Goal: Task Accomplishment & Management: Use online tool/utility

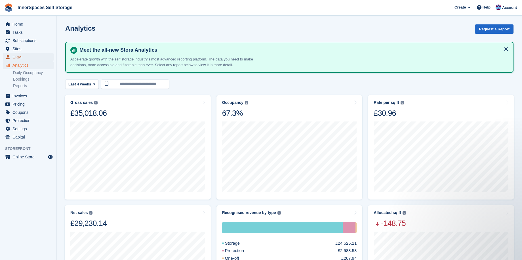
click at [16, 56] on span "CRM" at bounding box center [29, 57] width 34 height 8
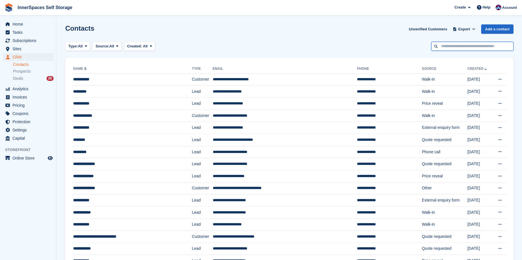
click at [448, 49] on input "text" at bounding box center [472, 46] width 82 height 9
type input "*****"
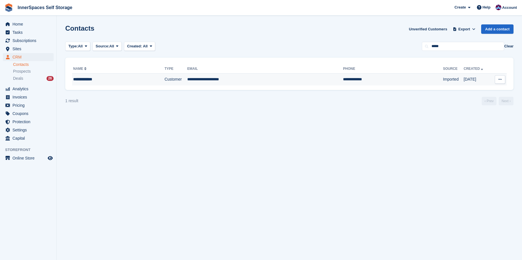
click at [94, 79] on div "**********" at bounding box center [107, 79] width 69 height 6
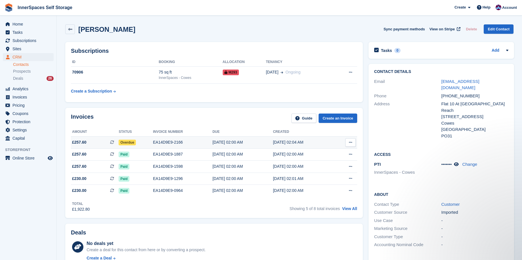
click at [154, 143] on div "EA14D9E9-2166" at bounding box center [183, 142] width 60 height 6
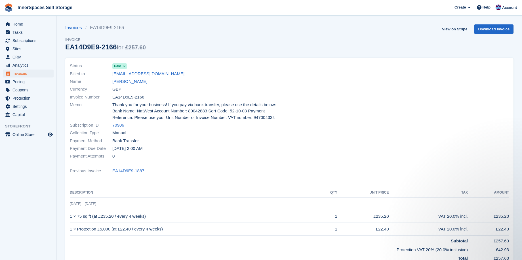
click at [185, 35] on div "Invoices EA14D9E9-2166 Invoice EA14D9E9-2166 for £257.60 View on Stripe Downloa…" at bounding box center [289, 40] width 449 height 33
click at [220, 63] on div "Status Paid" at bounding box center [178, 66] width 216 height 8
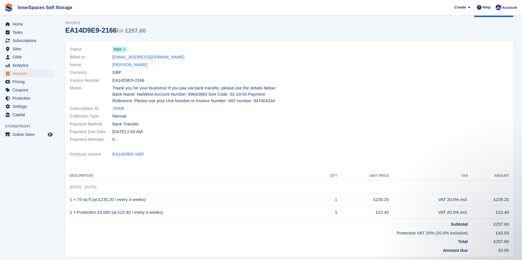
scroll to position [12, 0]
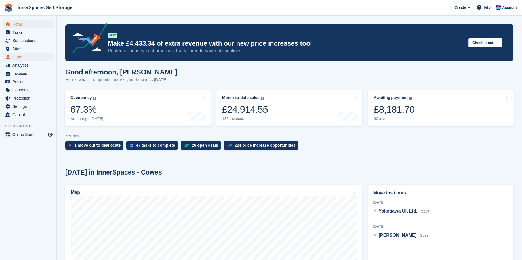
click at [16, 56] on span "CRM" at bounding box center [29, 57] width 34 height 8
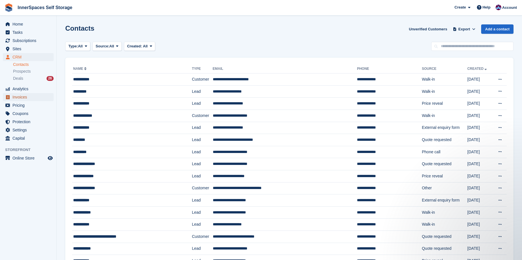
click at [18, 97] on span "Invoices" at bounding box center [29, 97] width 34 height 8
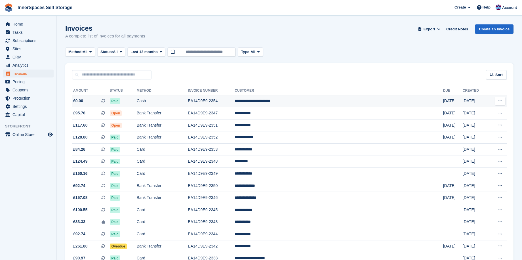
click at [230, 101] on td "EA14D9E9-2354" at bounding box center [211, 101] width 47 height 12
click at [111, 71] on input "text" at bounding box center [111, 74] width 79 height 9
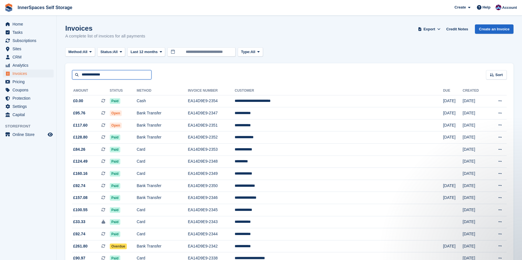
type input "**********"
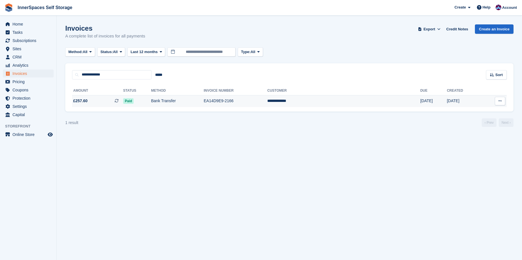
click at [184, 101] on td "Bank Transfer" at bounding box center [177, 101] width 53 height 12
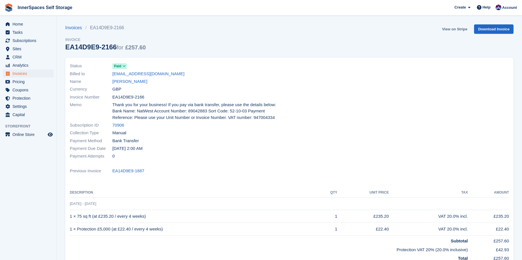
click at [456, 27] on link "View on Stripe" at bounding box center [455, 28] width 30 height 9
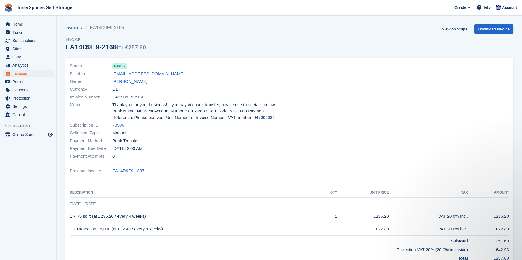
click at [163, 52] on div "Invoices EA14D9E9-2166 Invoice EA14D9E9-2166 for £257.60 View on Stripe Downloa…" at bounding box center [289, 40] width 449 height 33
